Goal: Information Seeking & Learning: Learn about a topic

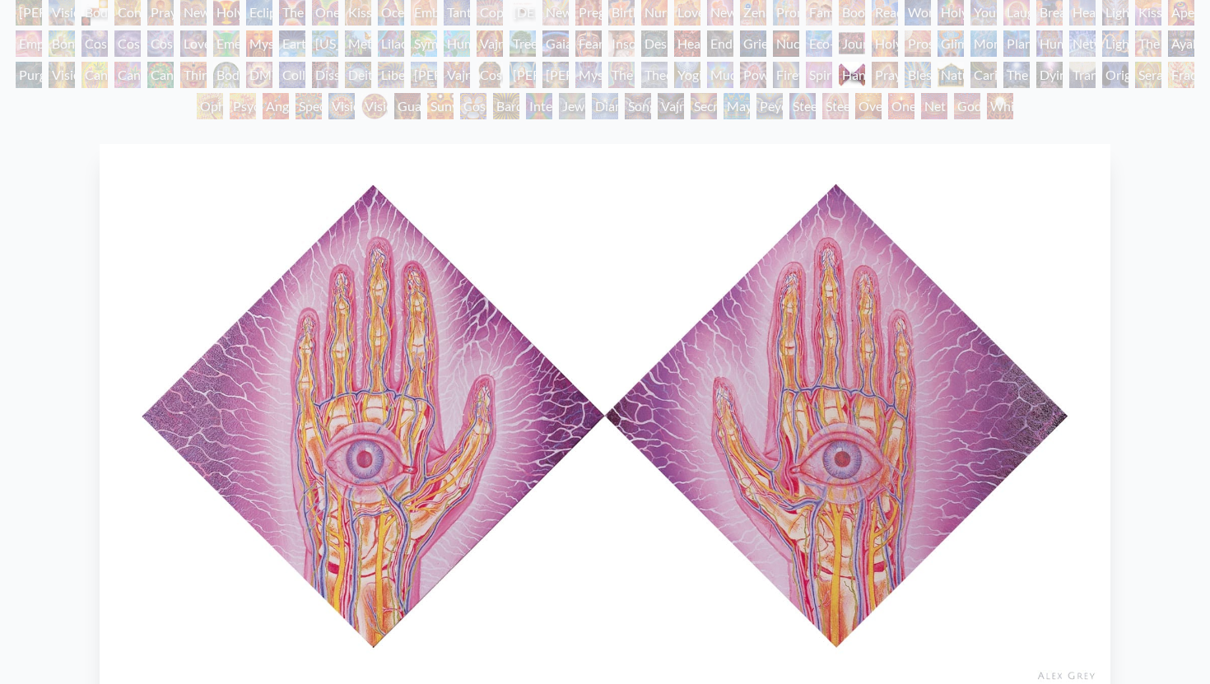
scroll to position [92, 0]
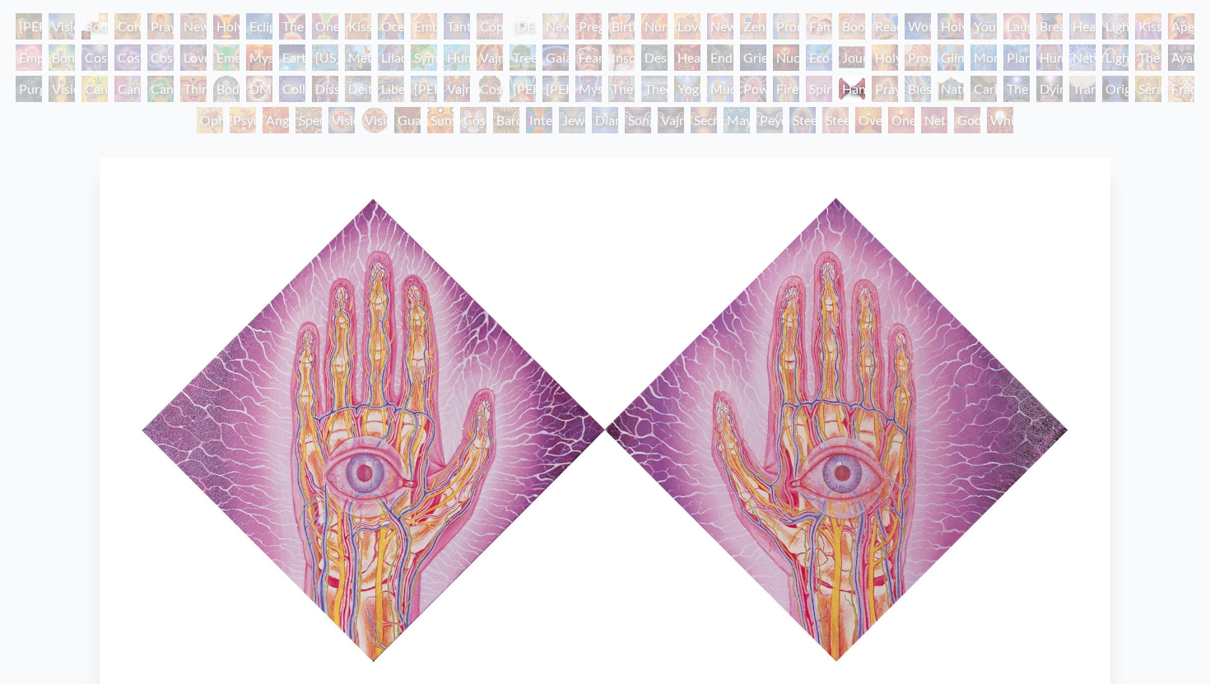
click at [740, 56] on div "Grieving" at bounding box center [753, 57] width 26 height 26
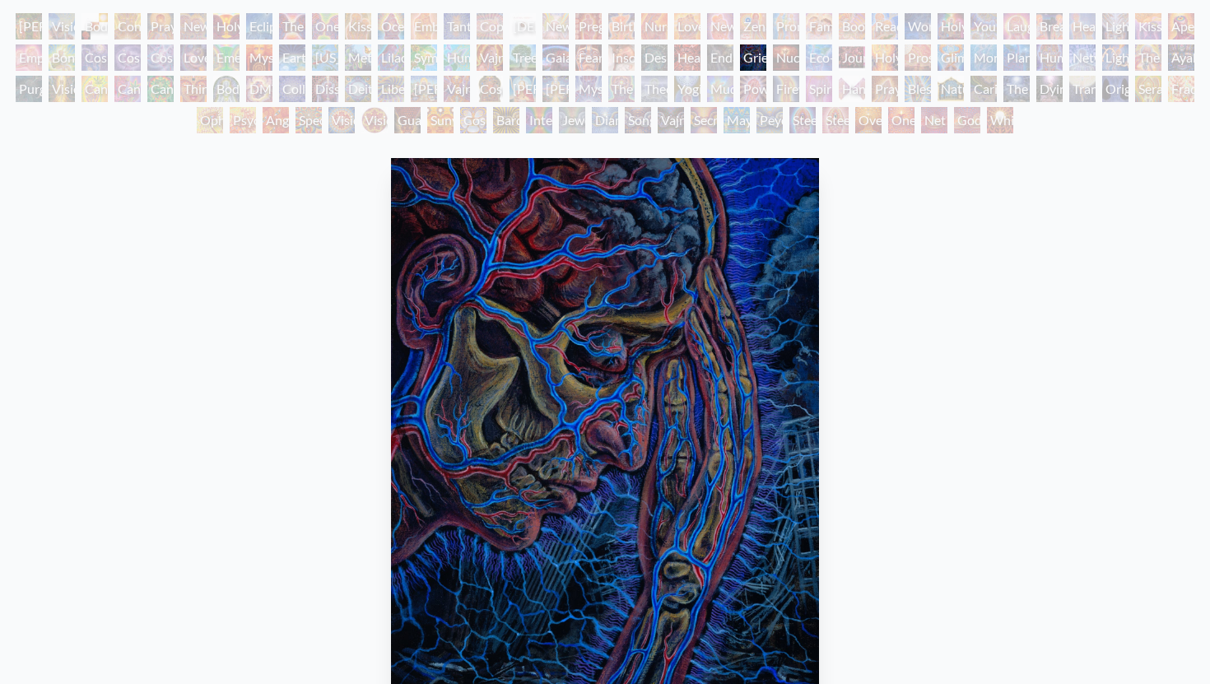
click at [660, 49] on div "Despair" at bounding box center [654, 57] width 26 height 26
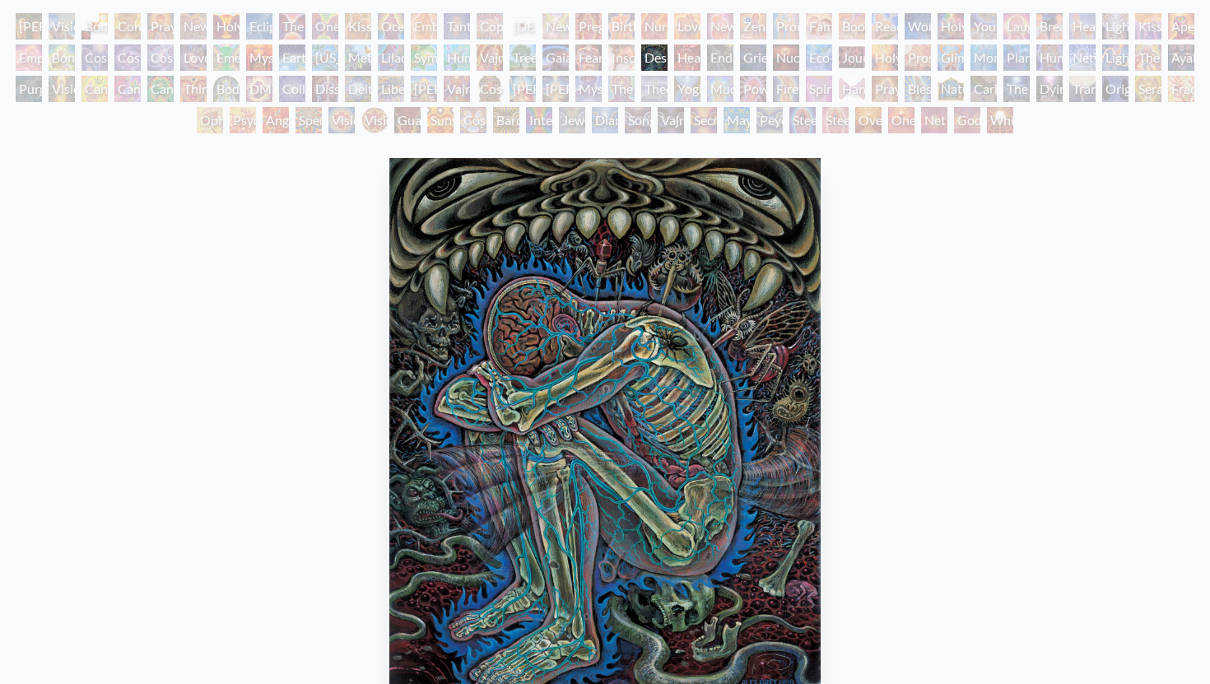
click at [562, 46] on div "Gaia" at bounding box center [556, 57] width 26 height 26
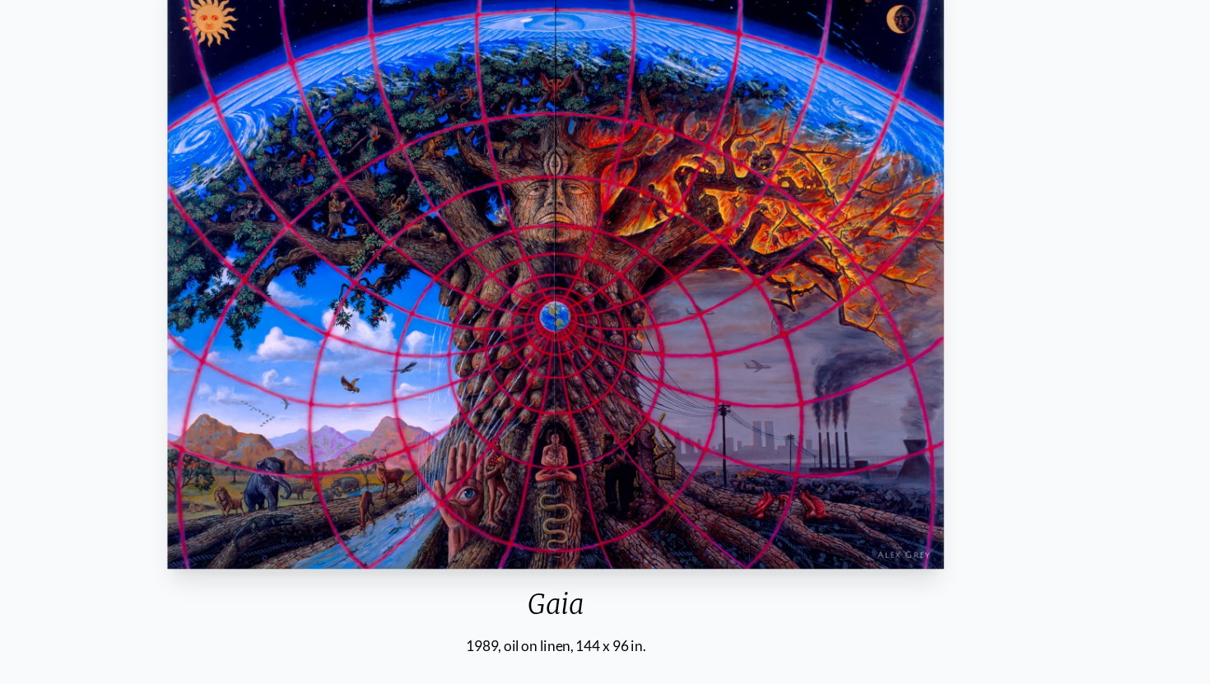
scroll to position [221, 0]
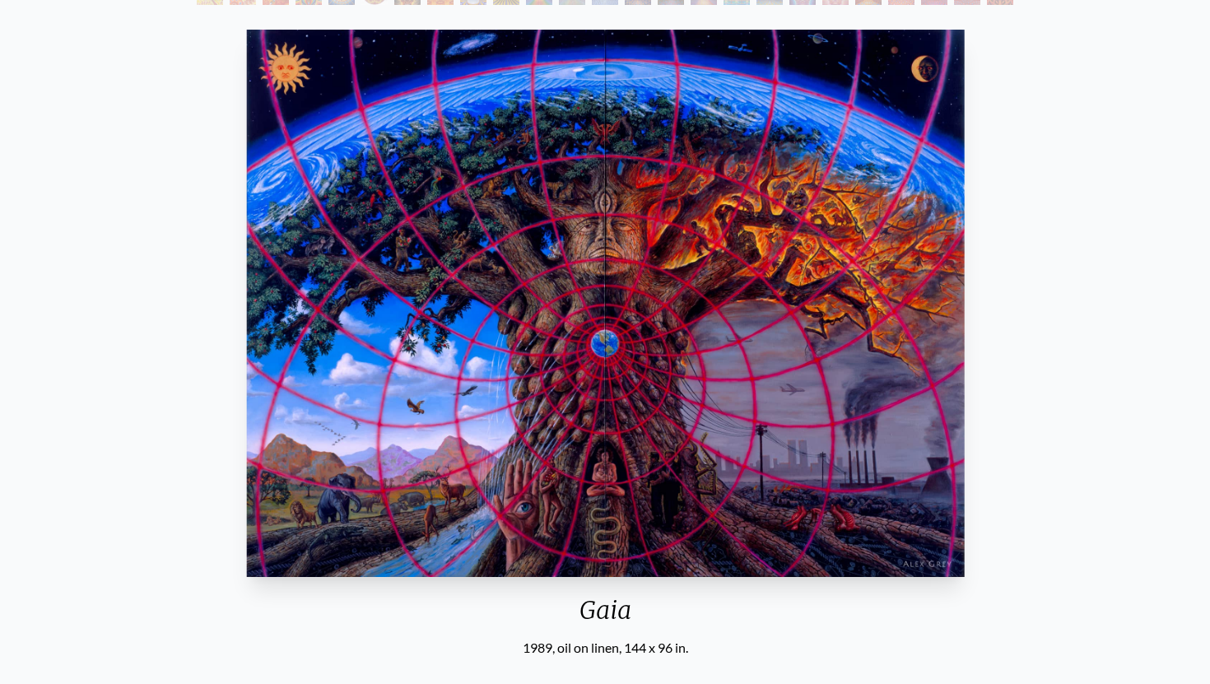
click at [1061, 130] on div "Gaia 1989, oil on linen, 144 x 96 in. Visit the CoSM Shop Gaia - Canvas Print" at bounding box center [606, 584] width 1184 height 1122
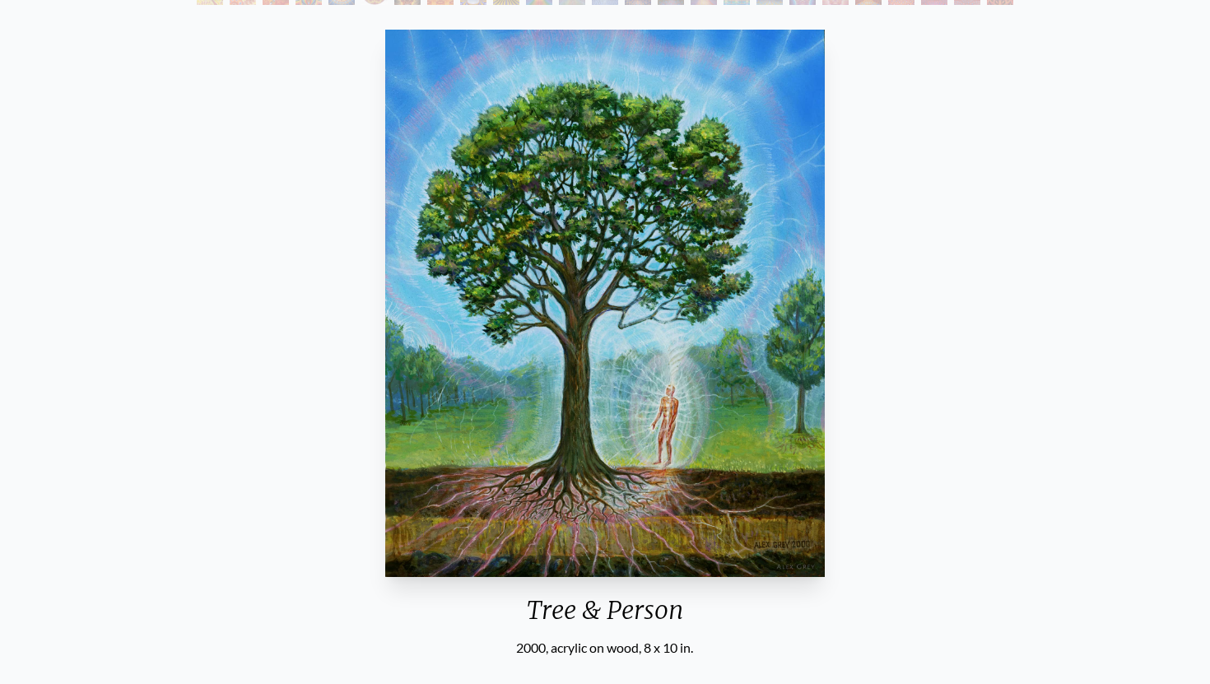
click at [1149, 215] on div "Tree & Person 2000, acrylic on wood, 8 x 10 in. Visit the CoSM Shop" at bounding box center [605, 399] width 1184 height 753
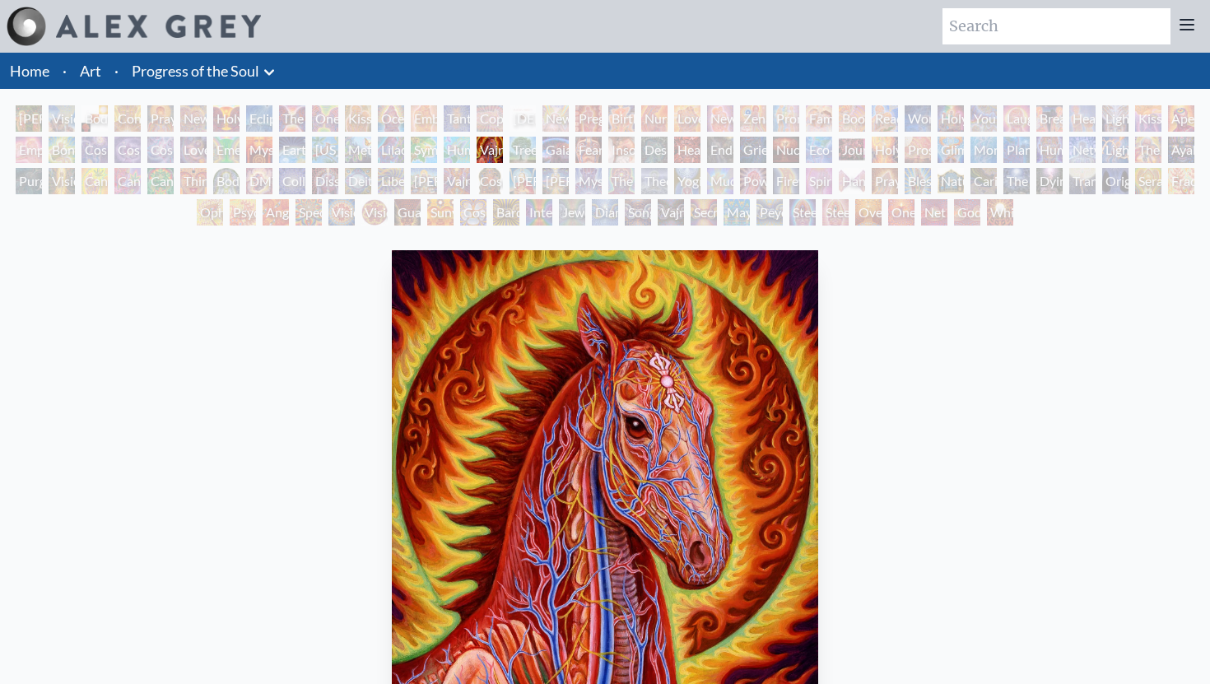
click at [521, 146] on div "Tree & Person" at bounding box center [523, 150] width 26 height 26
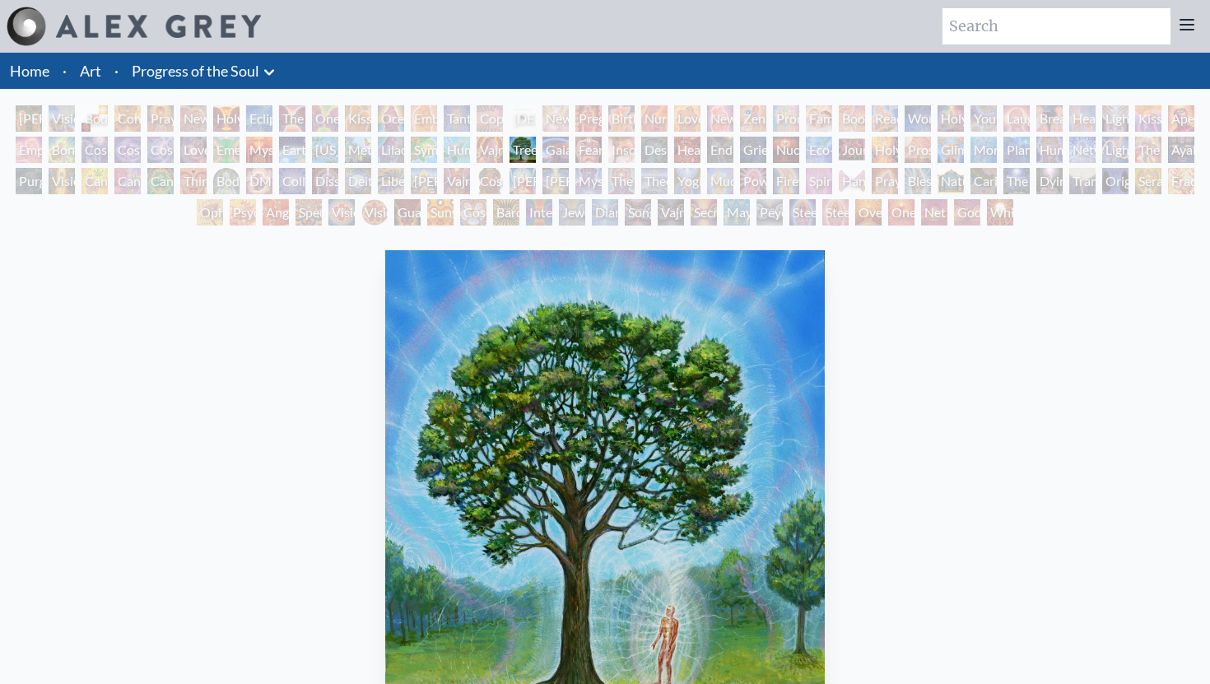
click at [635, 144] on div "Insomnia" at bounding box center [622, 150] width 26 height 26
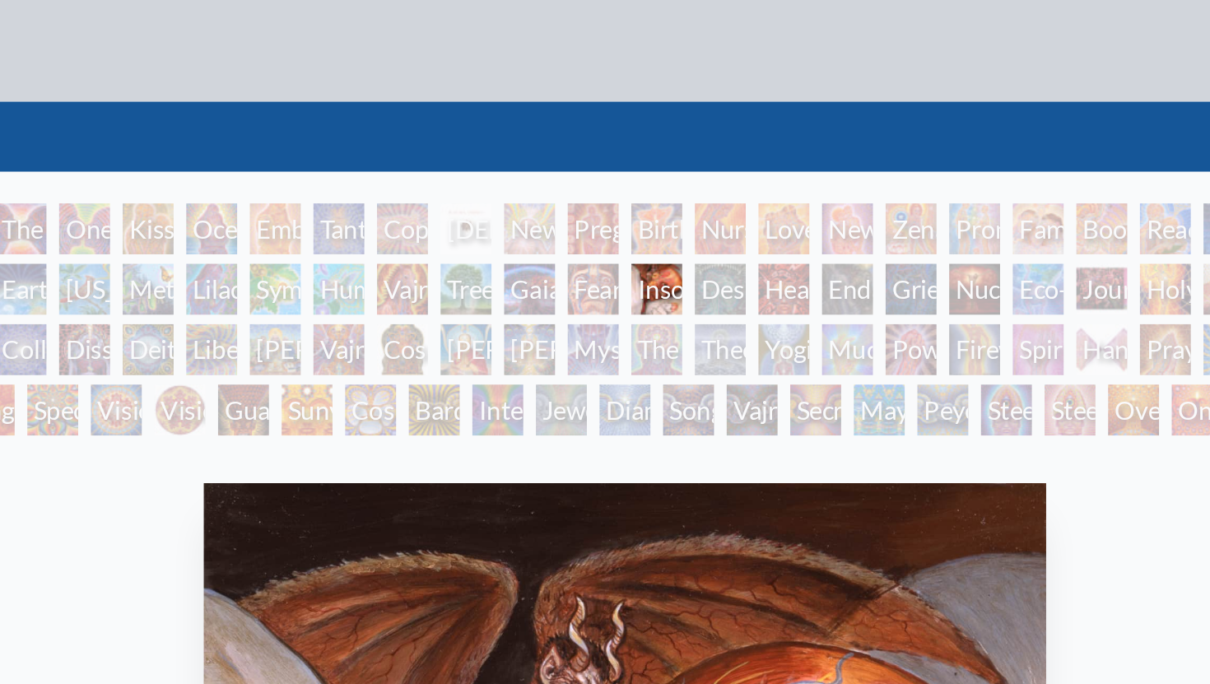
click at [618, 120] on div "Birth" at bounding box center [622, 118] width 26 height 26
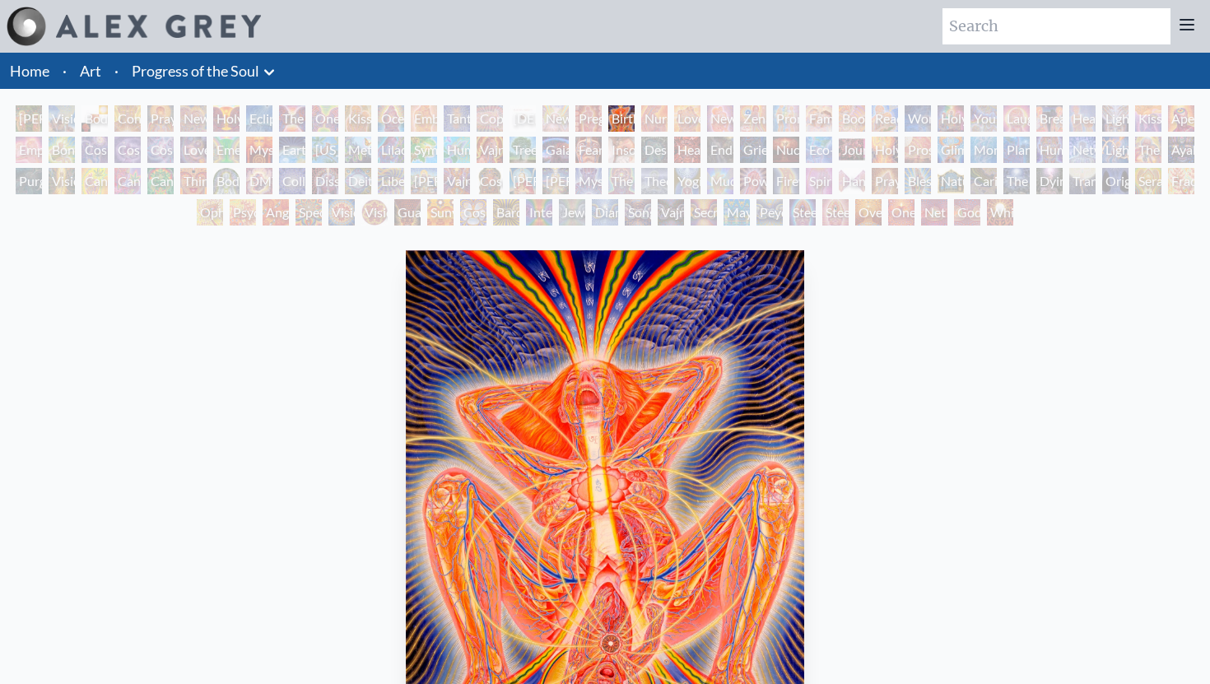
click at [442, 207] on div "Sunyata" at bounding box center [440, 212] width 26 height 26
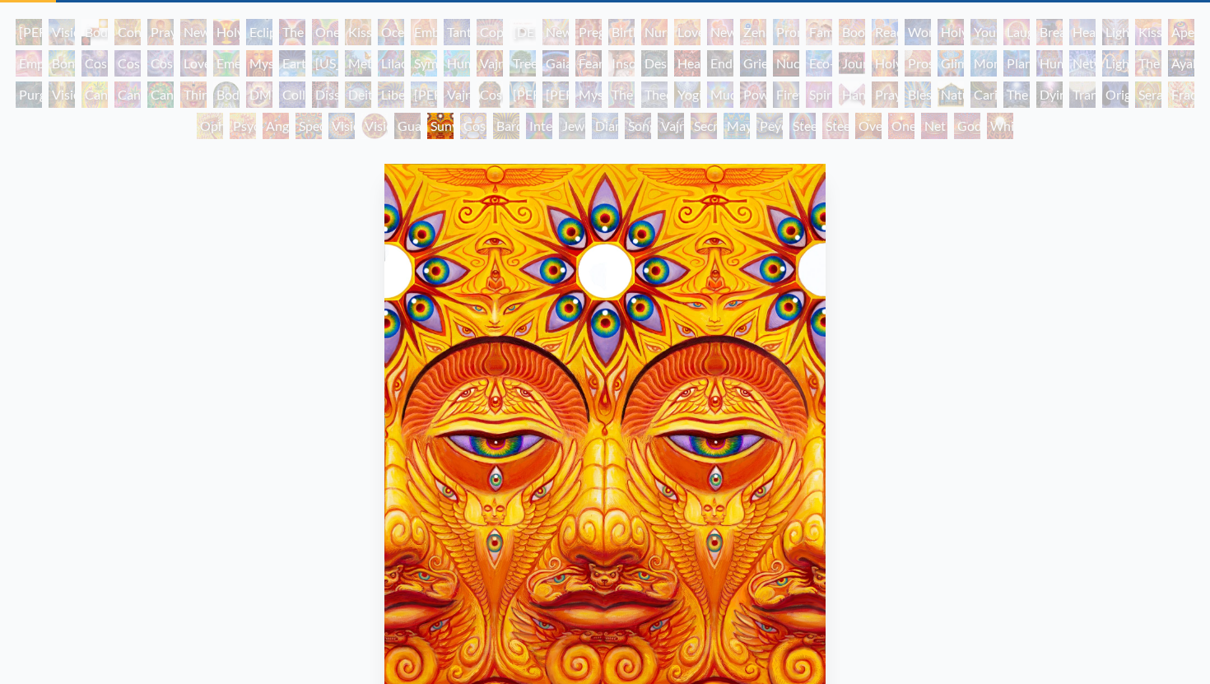
scroll to position [96, 0]
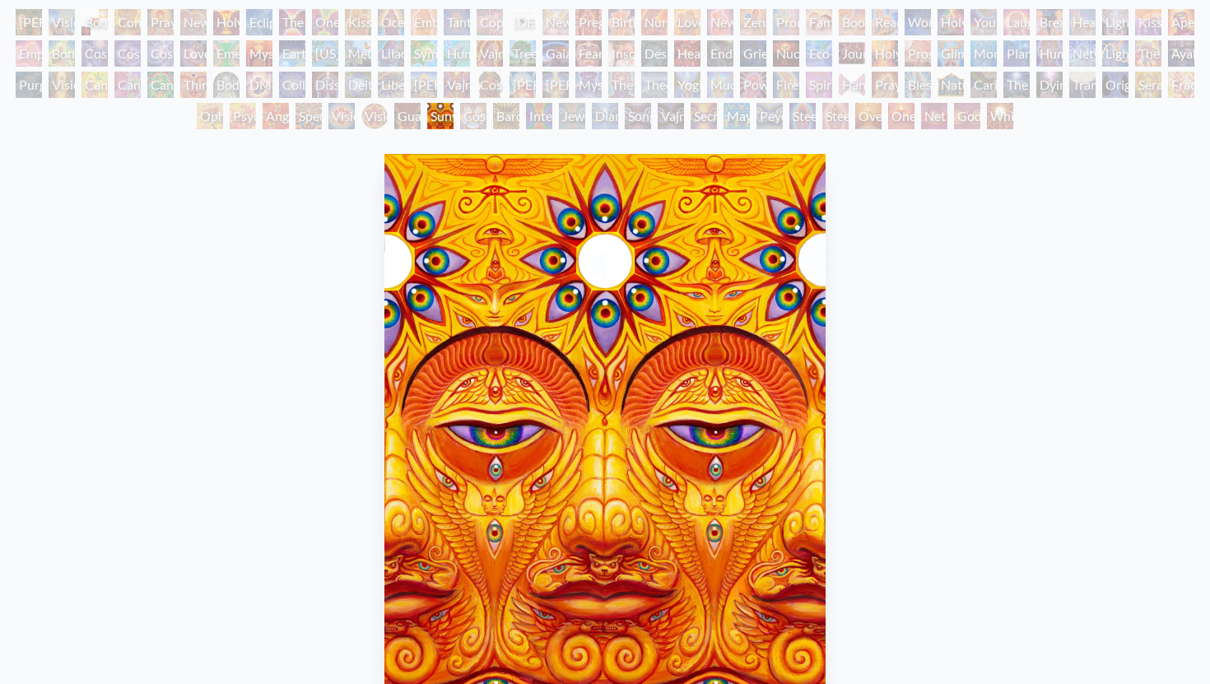
click at [83, 85] on div "Cannabis Mudra" at bounding box center [95, 85] width 26 height 26
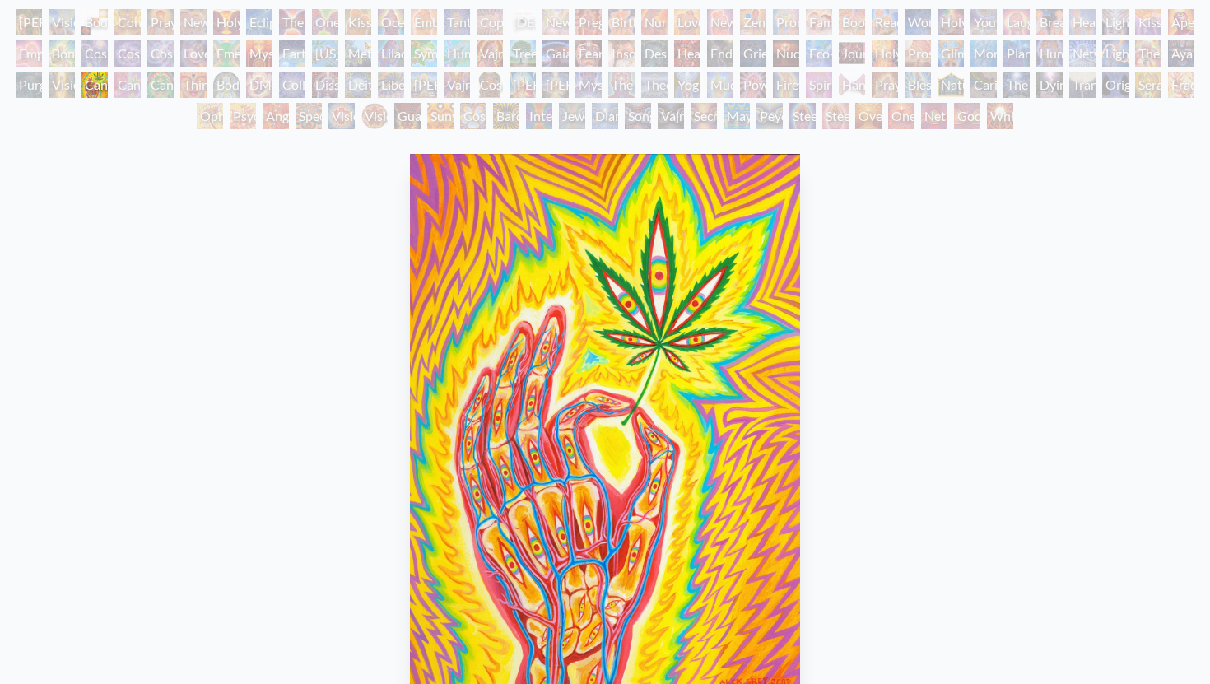
click at [61, 80] on div "Vision Tree" at bounding box center [62, 85] width 26 height 26
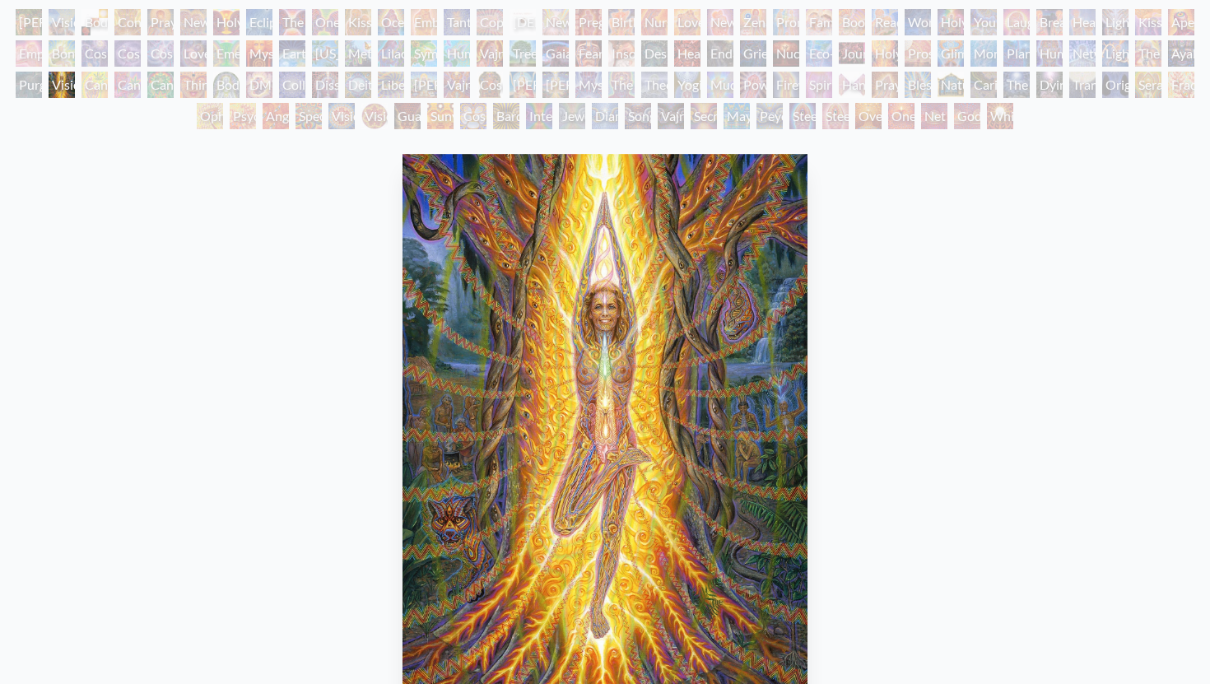
click at [488, 86] on div "Cosmic [DEMOGRAPHIC_DATA]" at bounding box center [490, 85] width 26 height 26
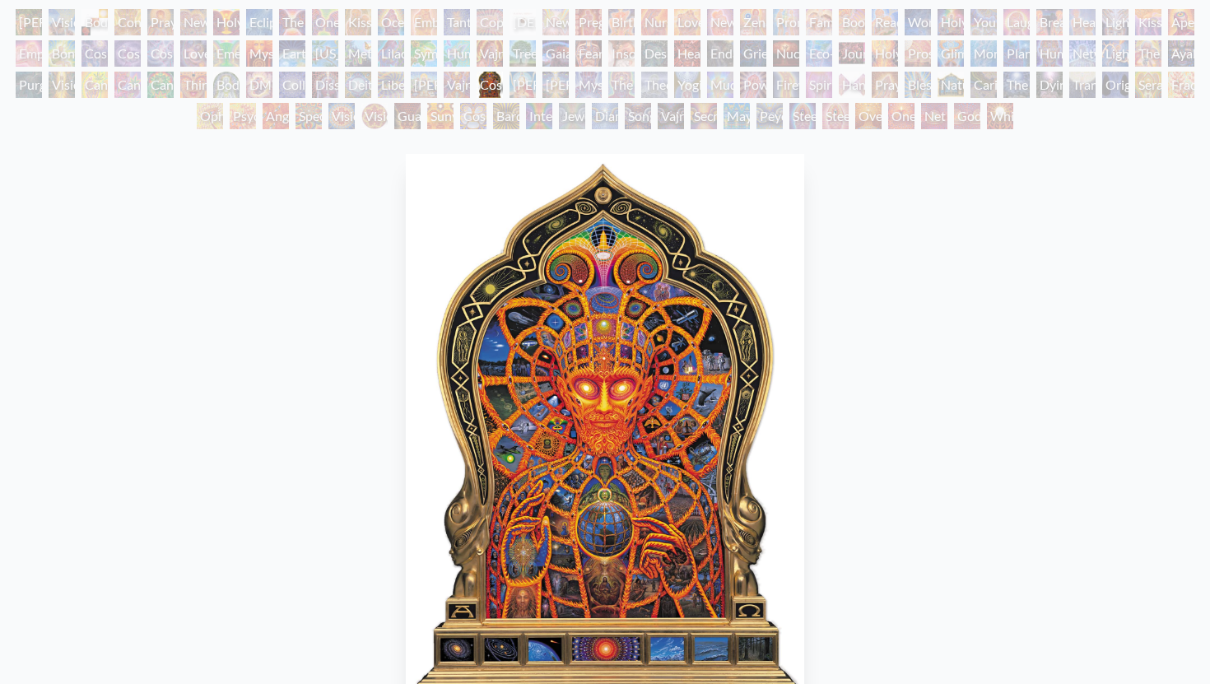
click at [595, 83] on div "Mystic Eye" at bounding box center [589, 85] width 26 height 26
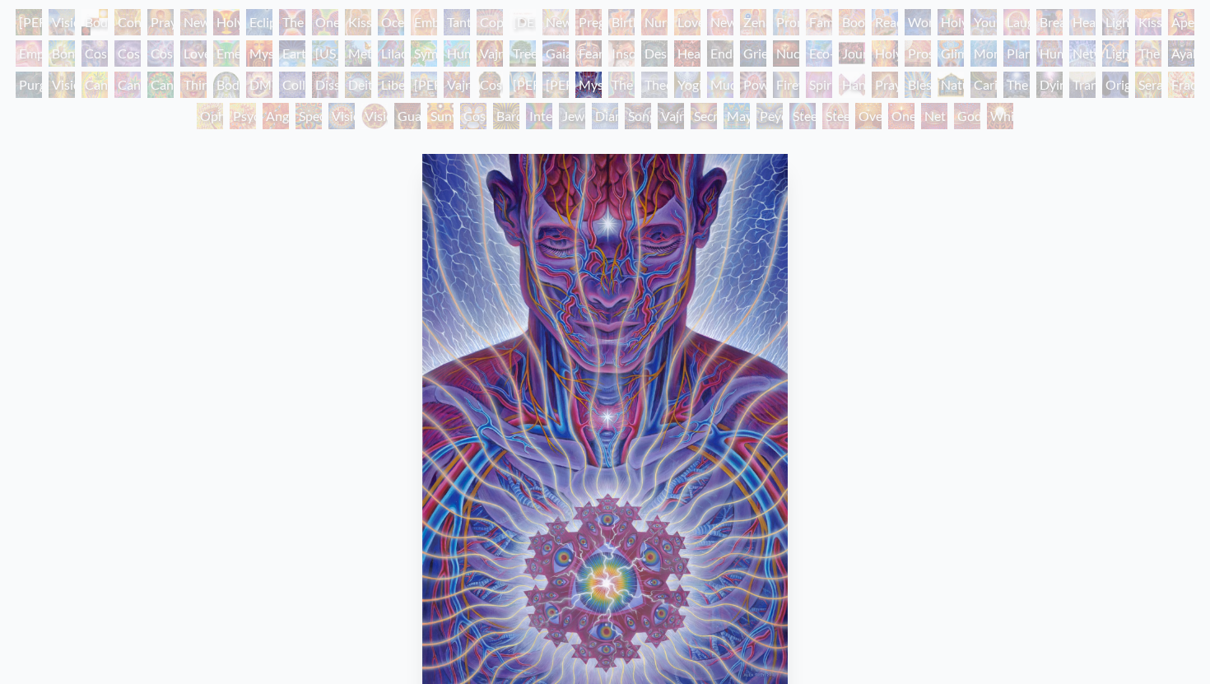
click at [689, 56] on div "Headache" at bounding box center [687, 53] width 26 height 26
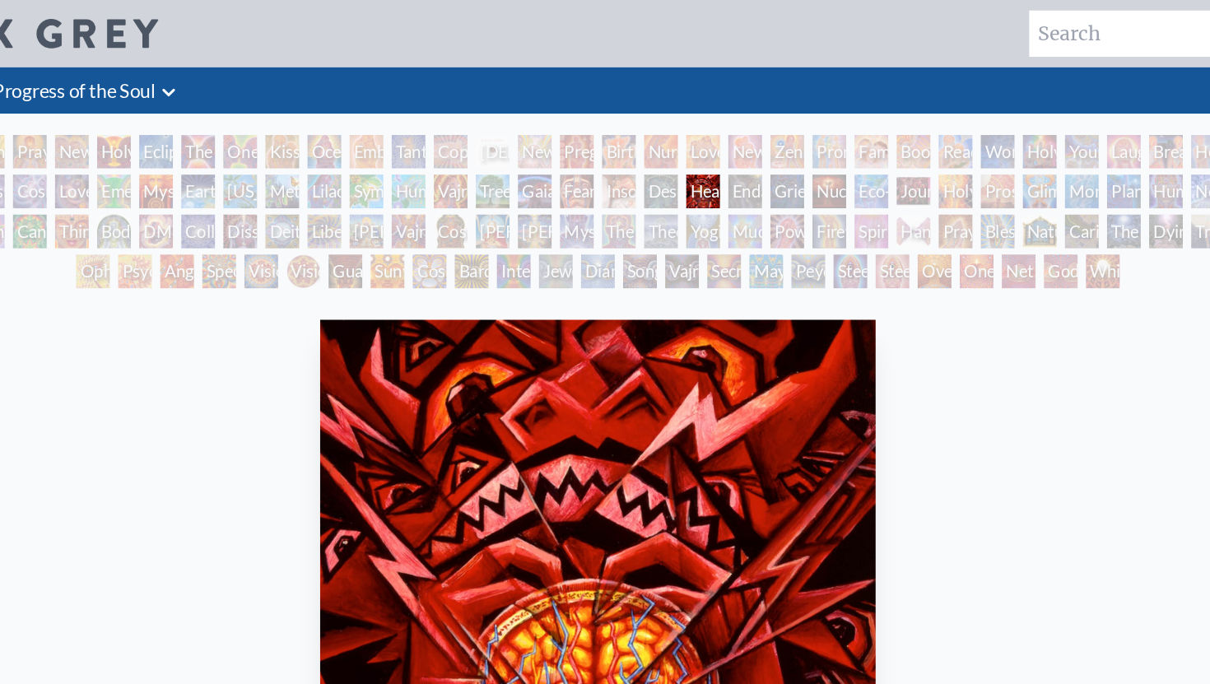
click at [826, 126] on div "Family" at bounding box center [819, 118] width 26 height 26
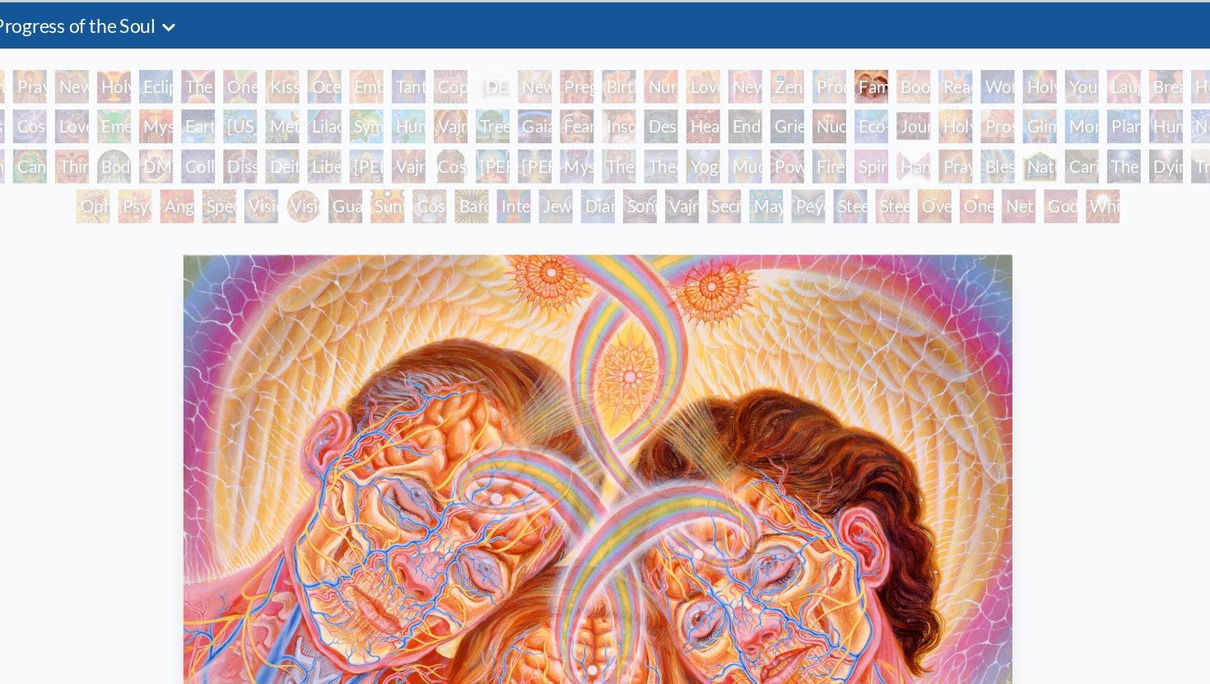
scroll to position [49, 0]
